Goal: Find specific page/section: Find specific page/section

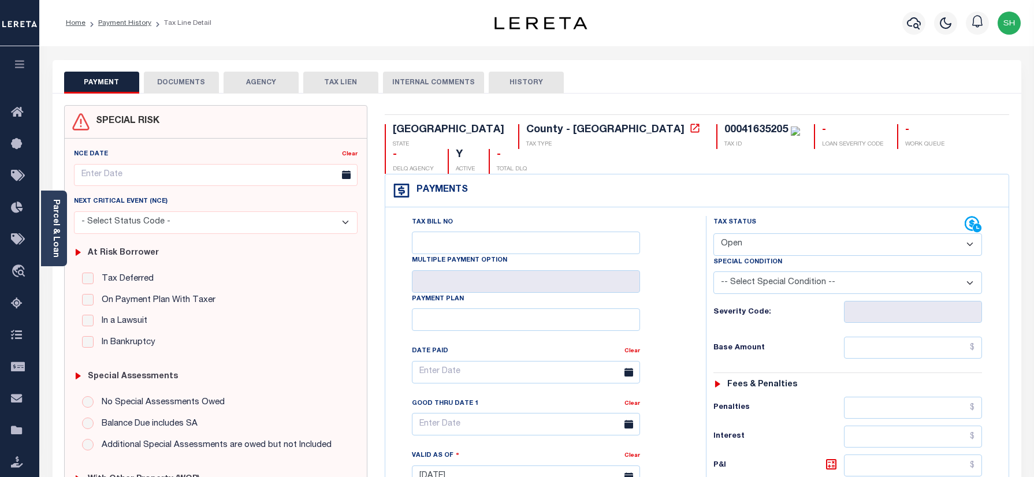
select select "OP2"
click at [912, 25] on icon "button" at bounding box center [914, 23] width 14 height 14
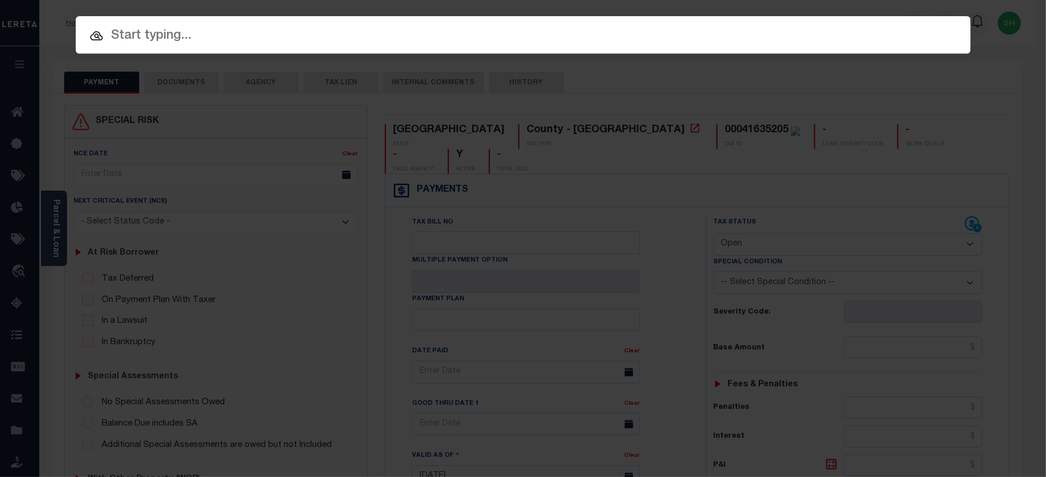
click at [791, 31] on input "text" at bounding box center [523, 36] width 895 height 20
paste input "00041635183"
type input "00041635183"
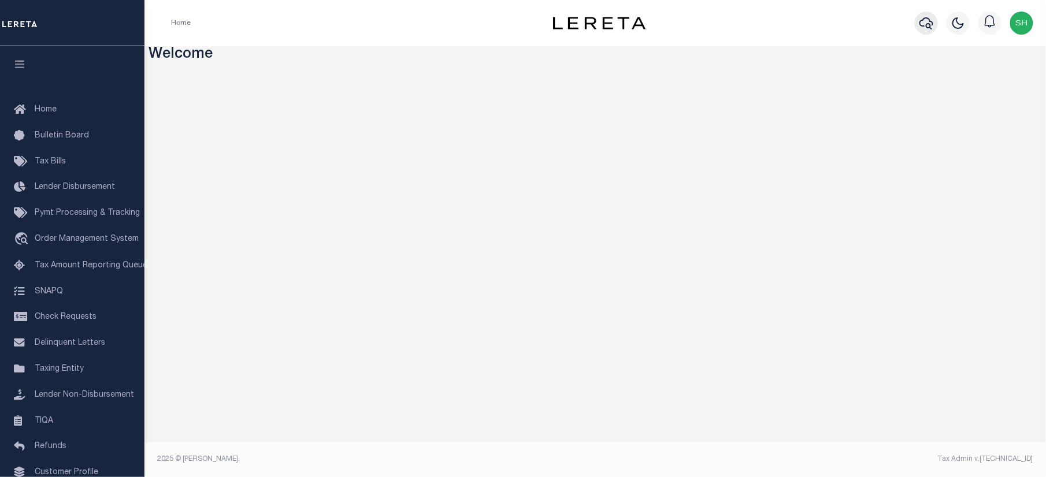
click at [930, 21] on icon "button" at bounding box center [926, 23] width 14 height 12
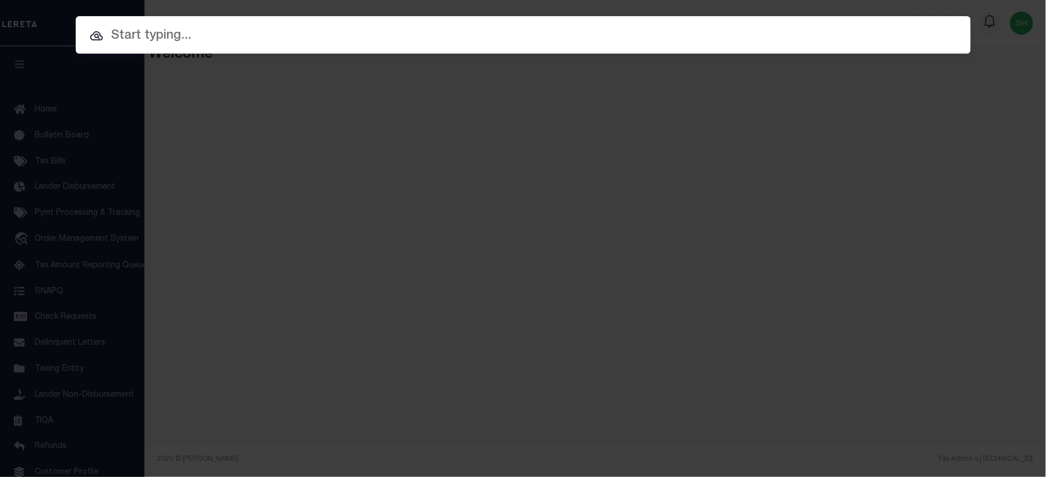
click at [151, 32] on input "text" at bounding box center [523, 36] width 895 height 20
paste input "104408509"
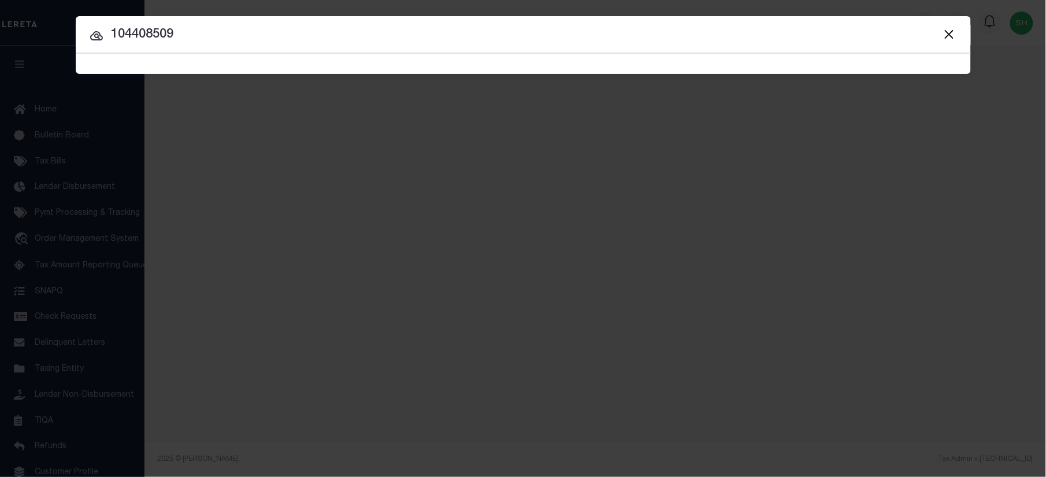
type input "104408509"
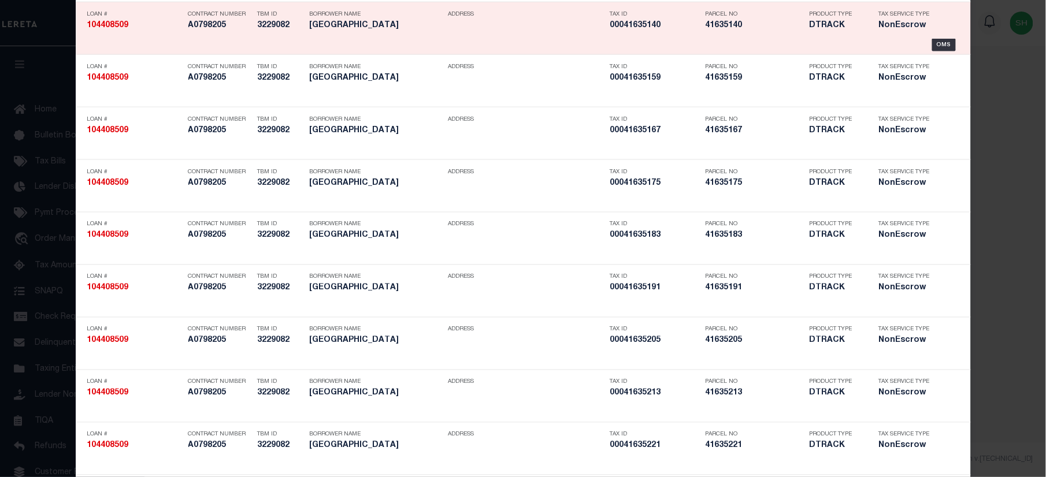
scroll to position [3283, 0]
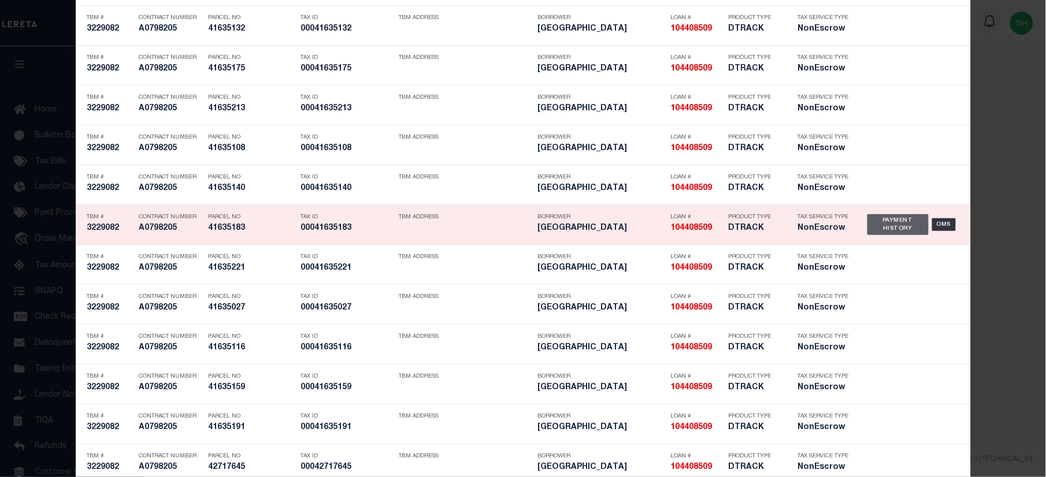
click at [880, 235] on div "Payment History" at bounding box center [898, 224] width 62 height 21
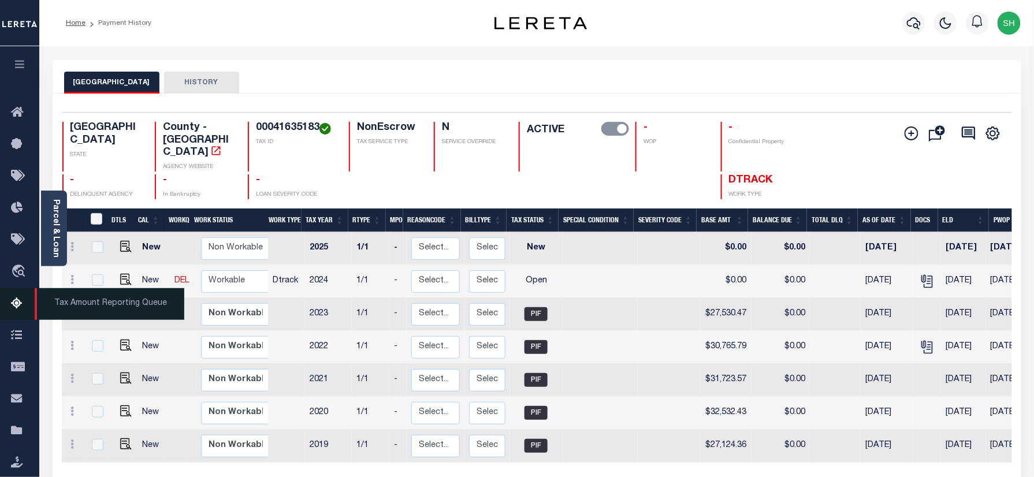
click at [65, 298] on span "Tax Amount Reporting Queue" at bounding box center [110, 304] width 150 height 32
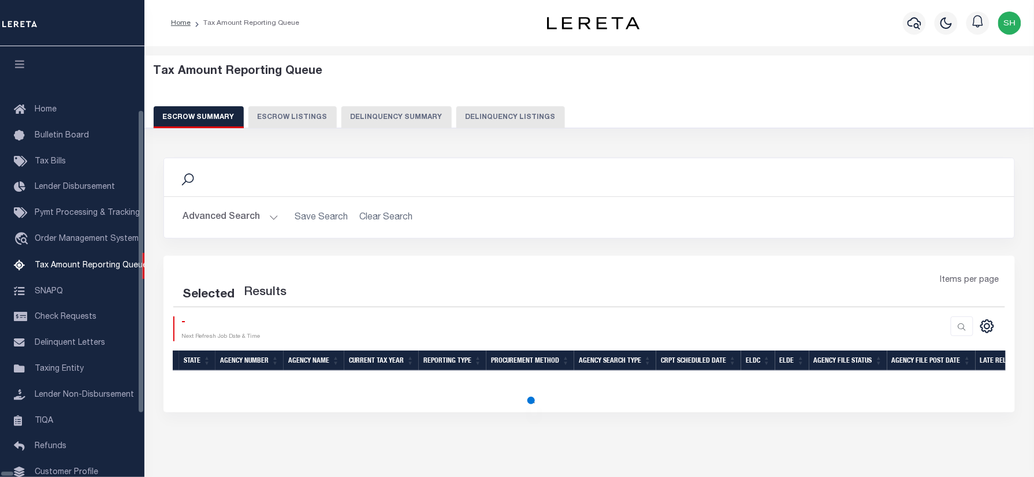
scroll to position [70, 0]
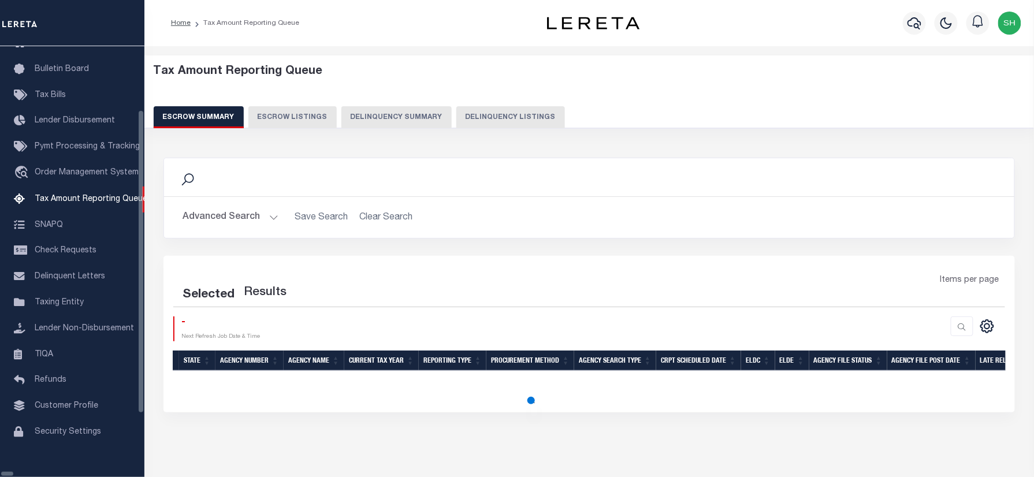
select select "100"
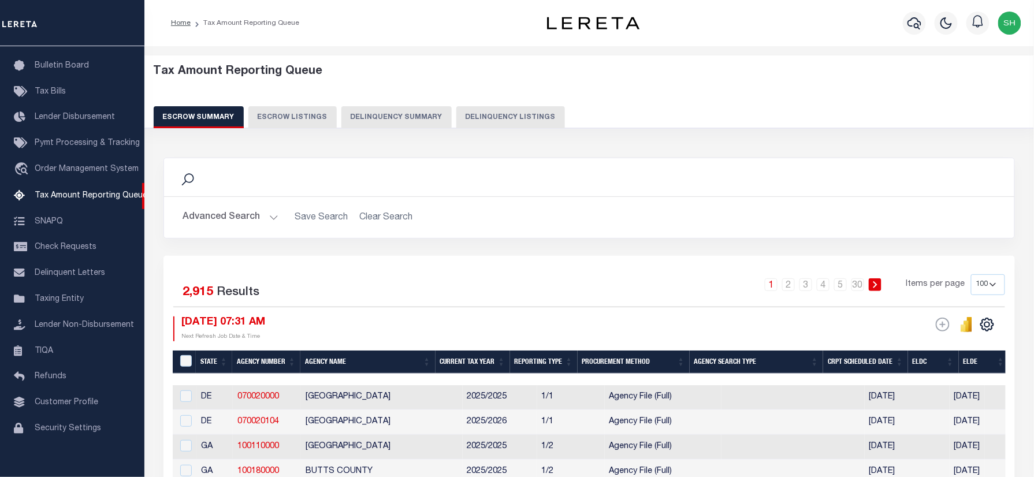
click at [491, 121] on button "Delinquency Listings" at bounding box center [511, 117] width 109 height 22
select select "100"
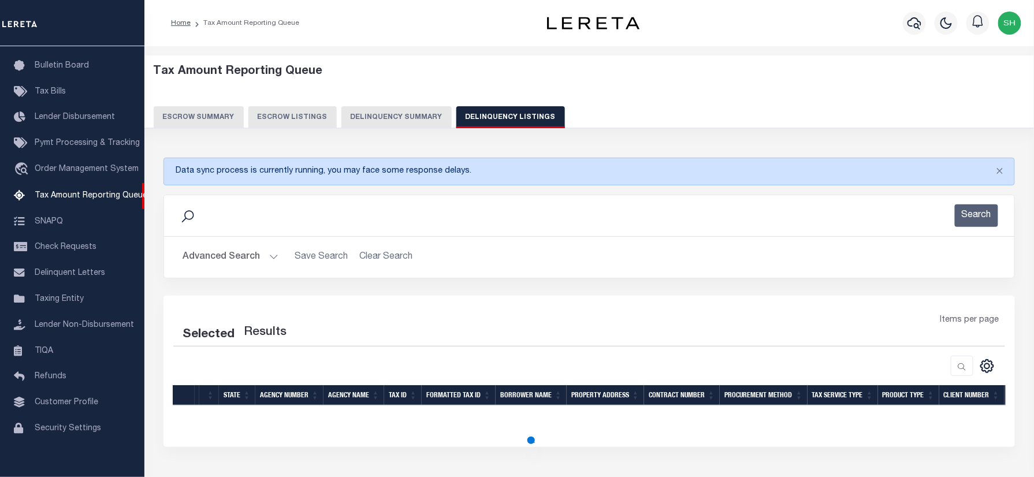
select select "100"
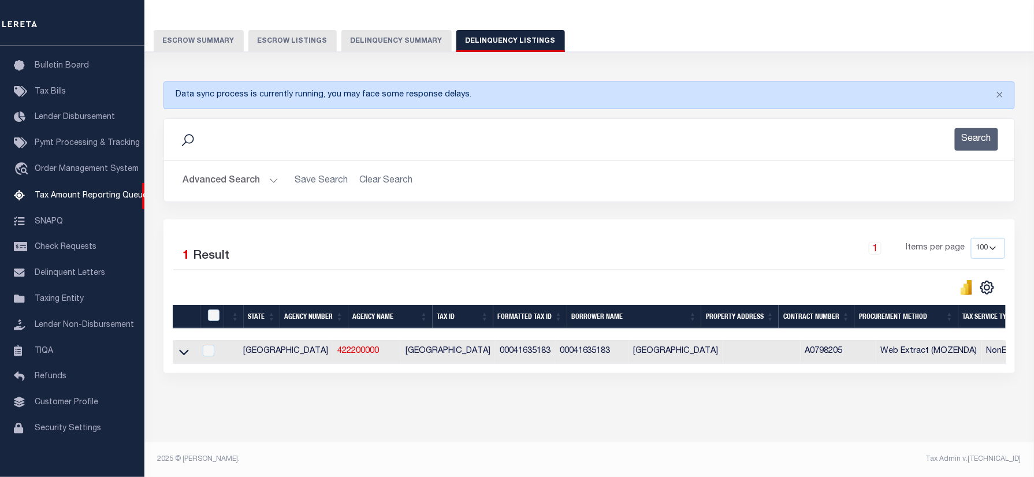
scroll to position [87, 0]
click at [185, 346] on icon at bounding box center [184, 352] width 10 height 12
